Goal: Contribute content: Add original content to the website for others to see

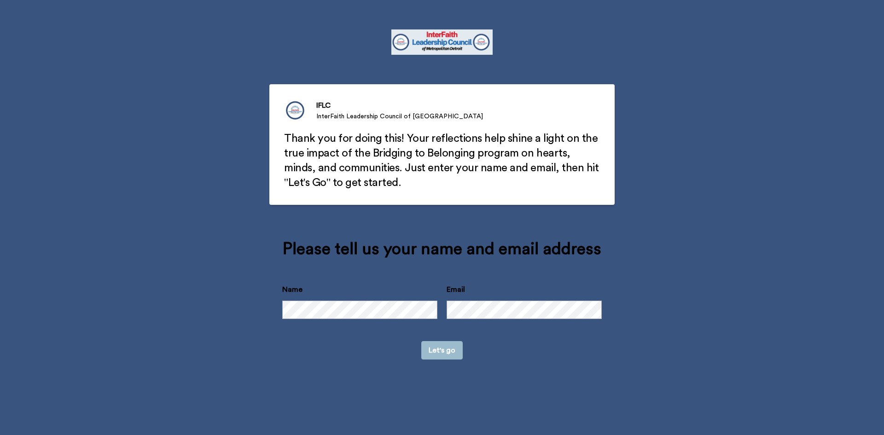
click at [442, 348] on button "Let's go" at bounding box center [441, 350] width 41 height 18
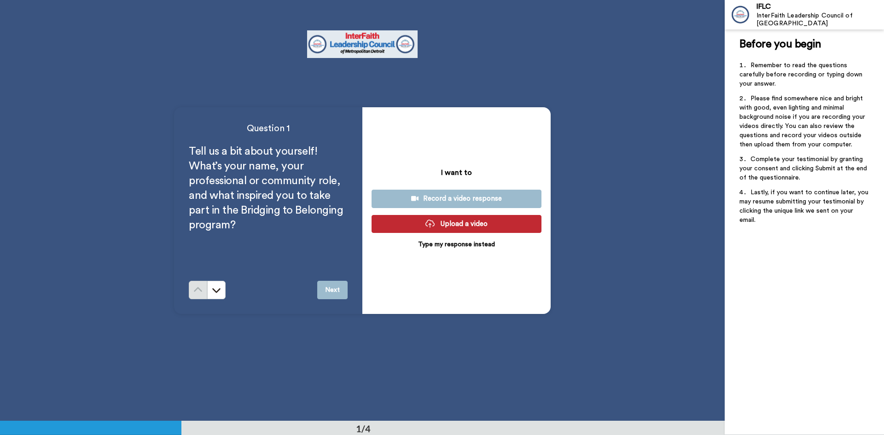
click at [450, 198] on div "Record a video response" at bounding box center [456, 199] width 155 height 10
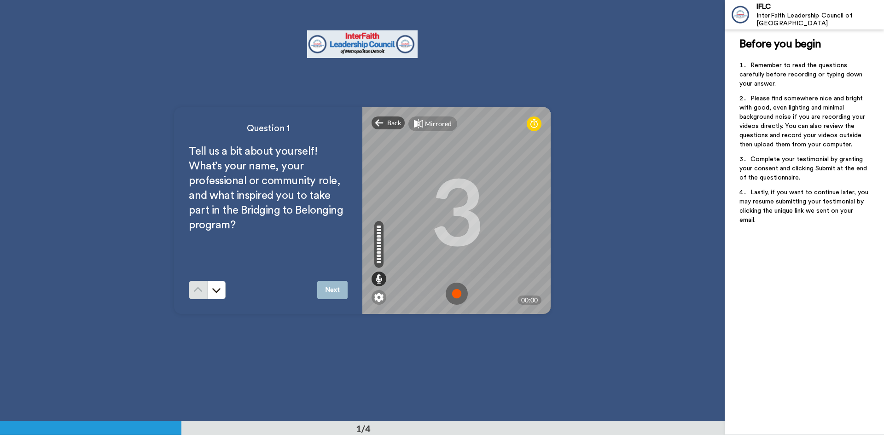
click at [333, 291] on button "Next" at bounding box center [332, 290] width 30 height 18
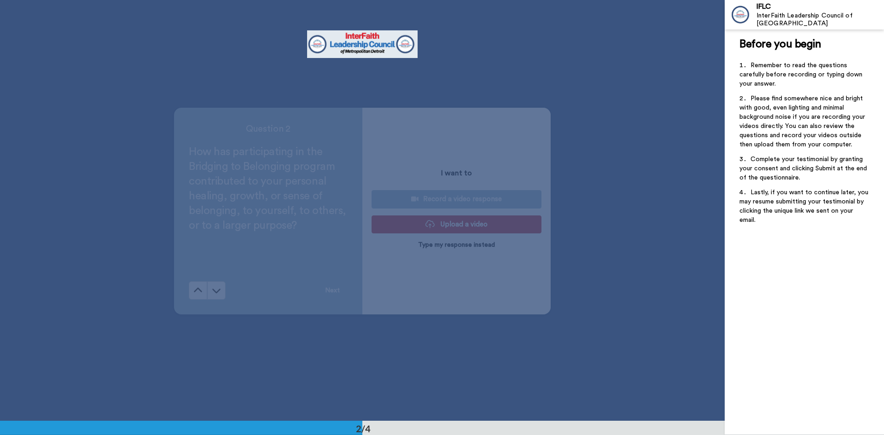
scroll to position [421, 0]
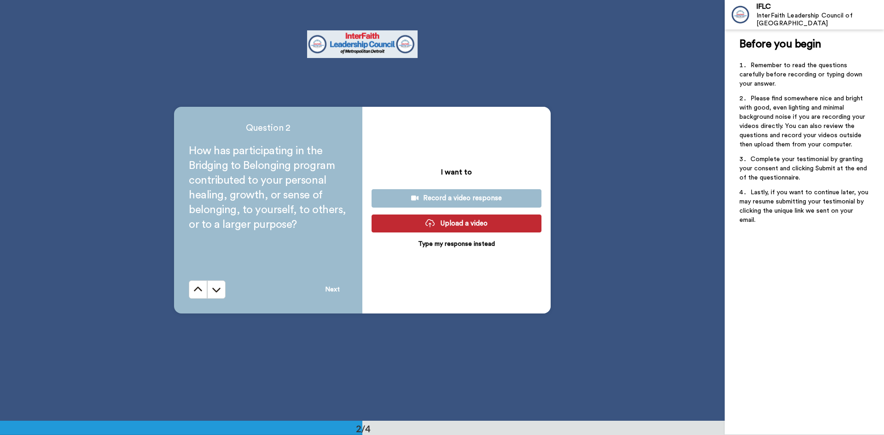
click at [445, 199] on div "Record a video response" at bounding box center [456, 198] width 155 height 10
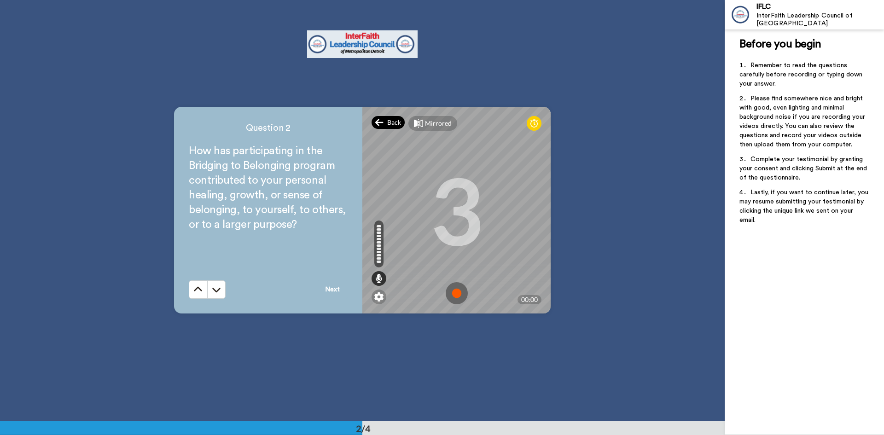
click at [384, 118] on div "Back" at bounding box center [388, 122] width 33 height 13
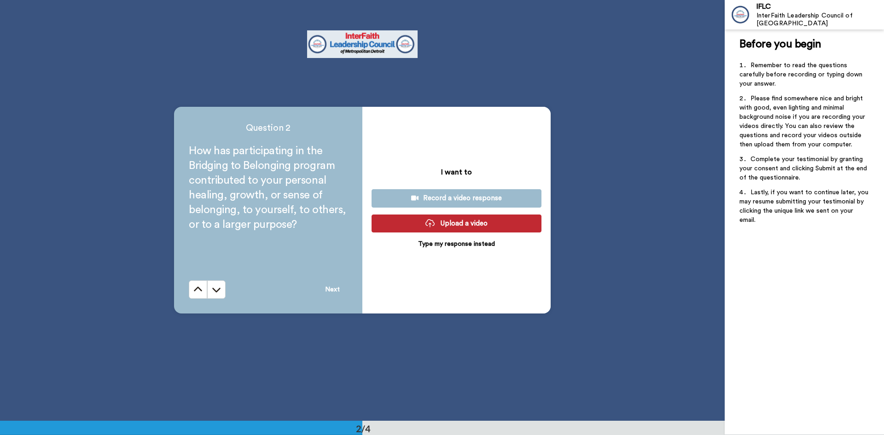
click at [441, 194] on div "Record a video response" at bounding box center [456, 198] width 155 height 10
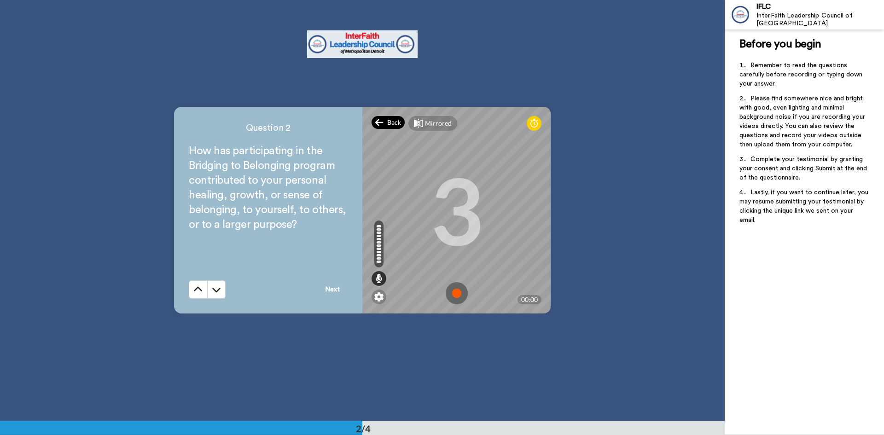
click at [387, 123] on span "Back" at bounding box center [394, 122] width 14 height 9
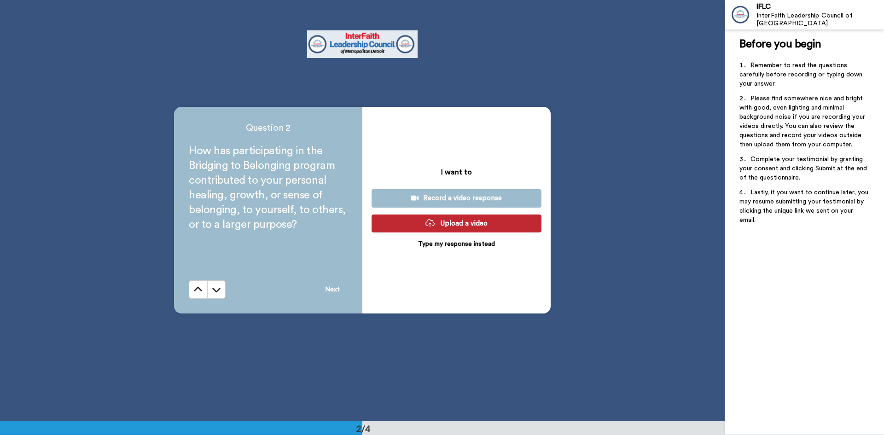
click at [441, 198] on div "Record a video response" at bounding box center [456, 198] width 155 height 10
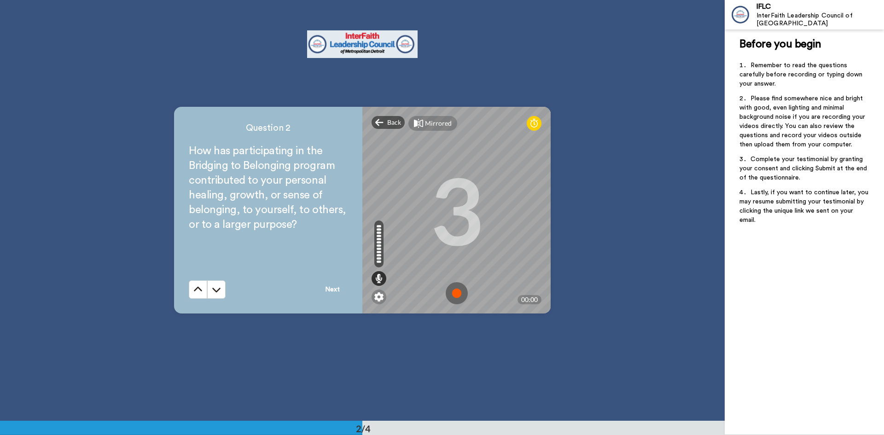
click at [329, 289] on button "Next" at bounding box center [332, 289] width 30 height 18
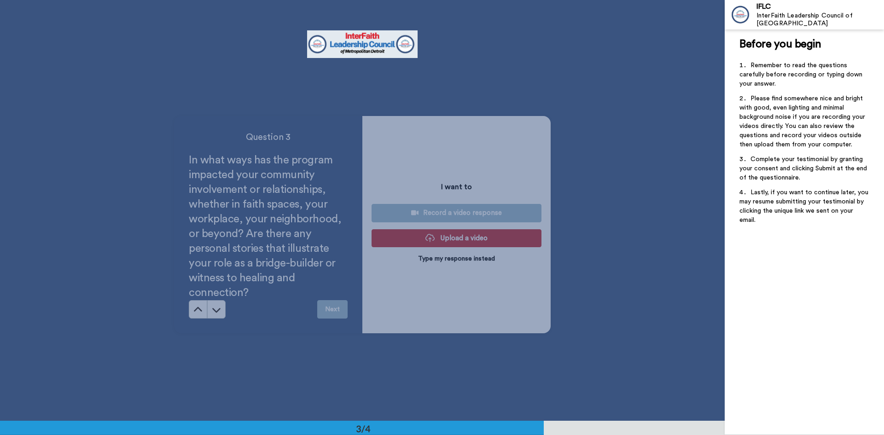
scroll to position [842, 0]
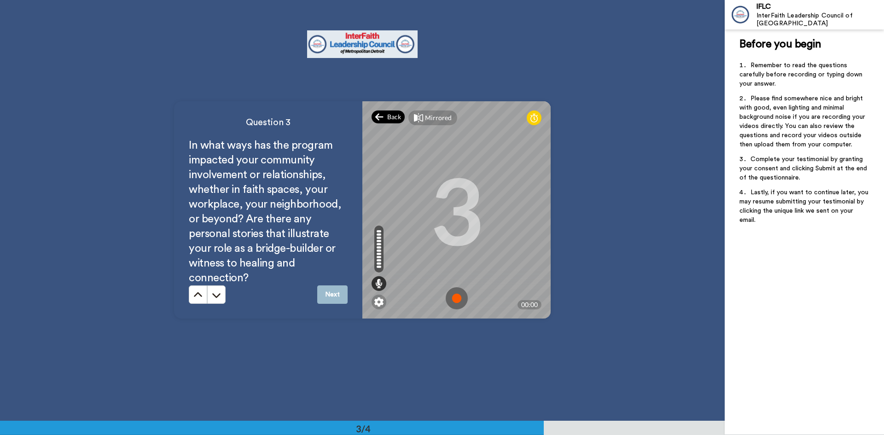
click at [391, 112] on span "Back" at bounding box center [394, 116] width 14 height 9
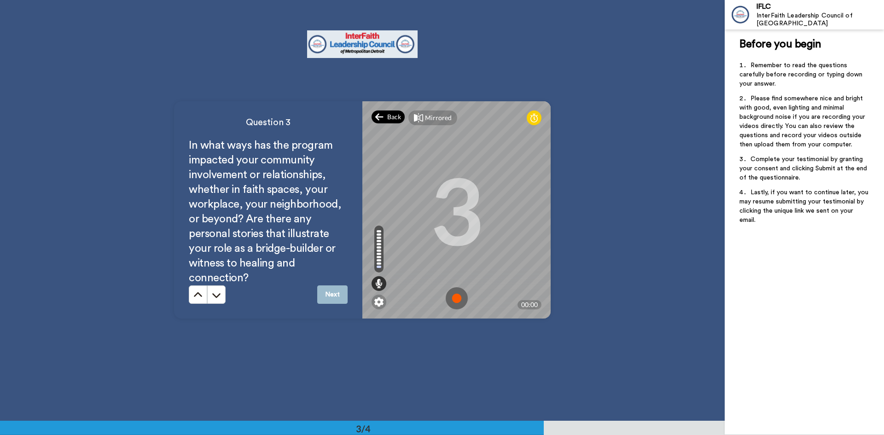
click at [383, 115] on div "Back" at bounding box center [388, 117] width 33 height 13
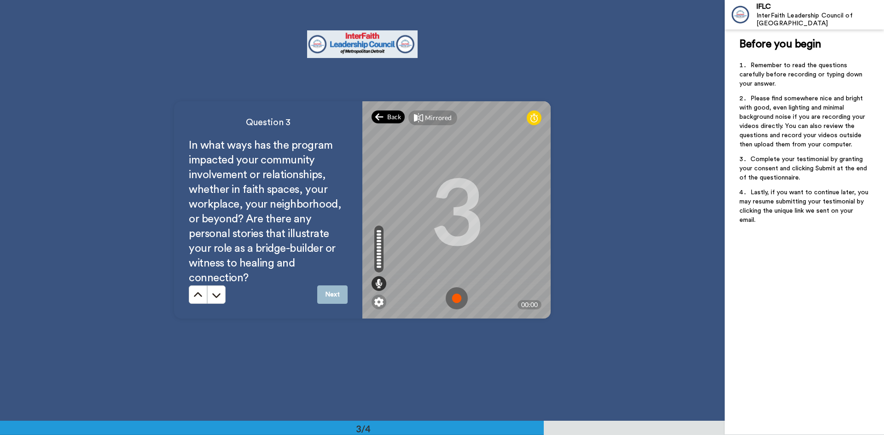
click at [387, 114] on span "Back" at bounding box center [394, 116] width 14 height 9
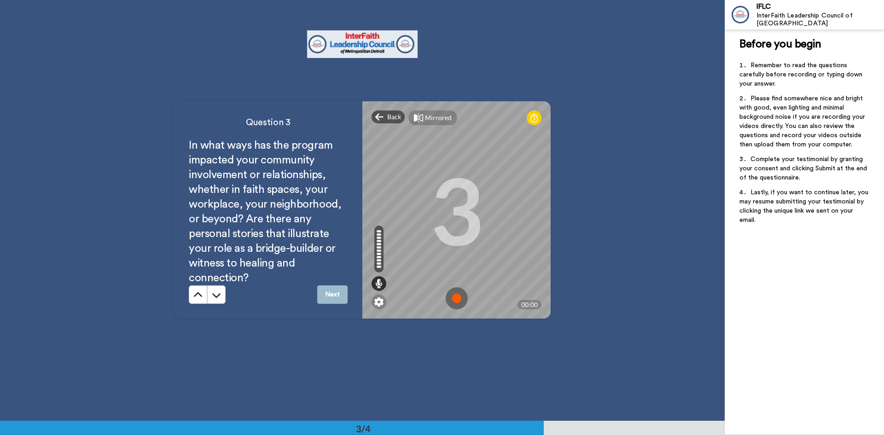
click at [329, 295] on button "Next" at bounding box center [332, 294] width 30 height 18
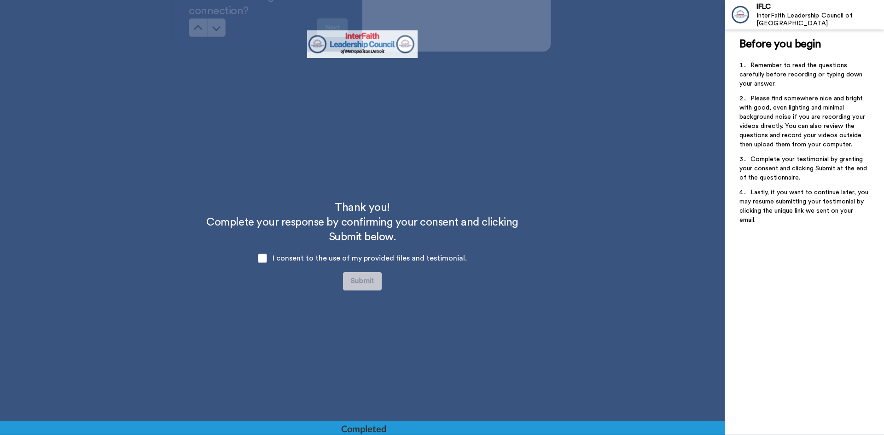
scroll to position [1118, 0]
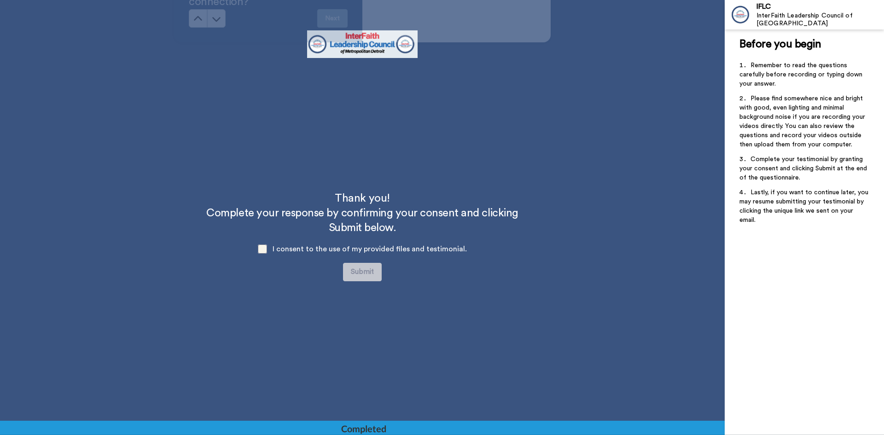
click at [266, 247] on span at bounding box center [262, 248] width 9 height 9
click at [261, 251] on span at bounding box center [262, 248] width 9 height 9
click at [262, 252] on span at bounding box center [262, 248] width 9 height 9
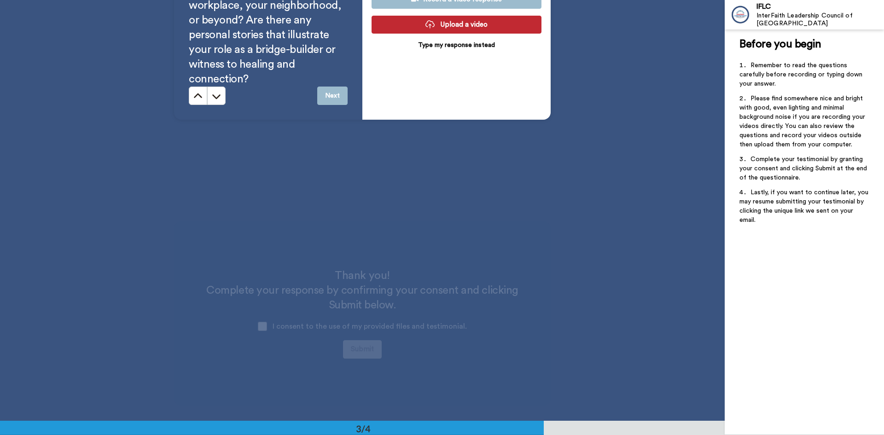
scroll to position [1043, 0]
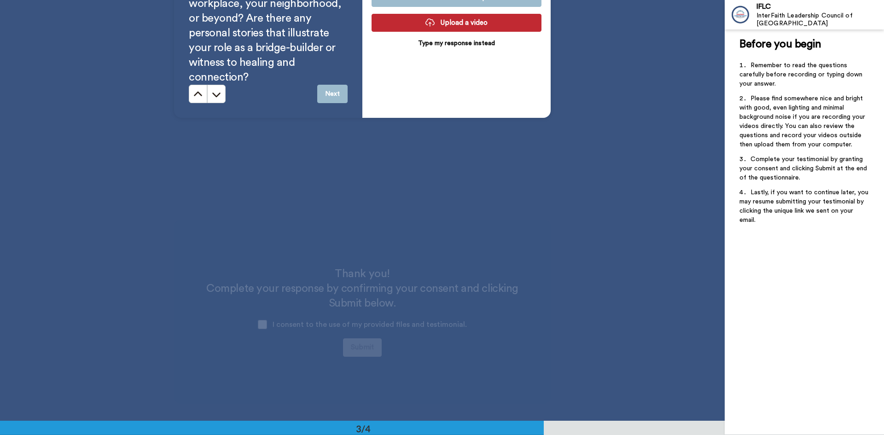
click at [332, 96] on button "Next" at bounding box center [332, 94] width 30 height 18
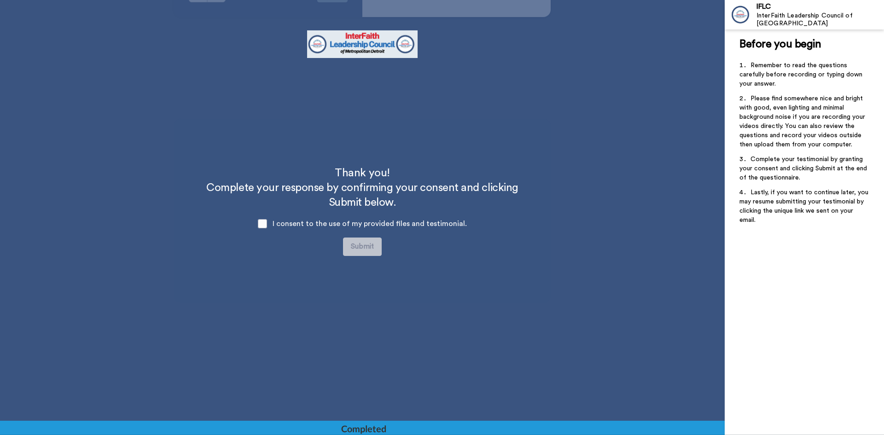
scroll to position [1145, 0]
click at [267, 222] on span at bounding box center [262, 222] width 9 height 9
click at [267, 220] on span at bounding box center [262, 222] width 9 height 9
click at [426, 249] on div "Please make sure you’ve uploaded an answer to at least one question and granted…" at bounding box center [429, 245] width 92 height 35
